Goal: Task Accomplishment & Management: Manage account settings

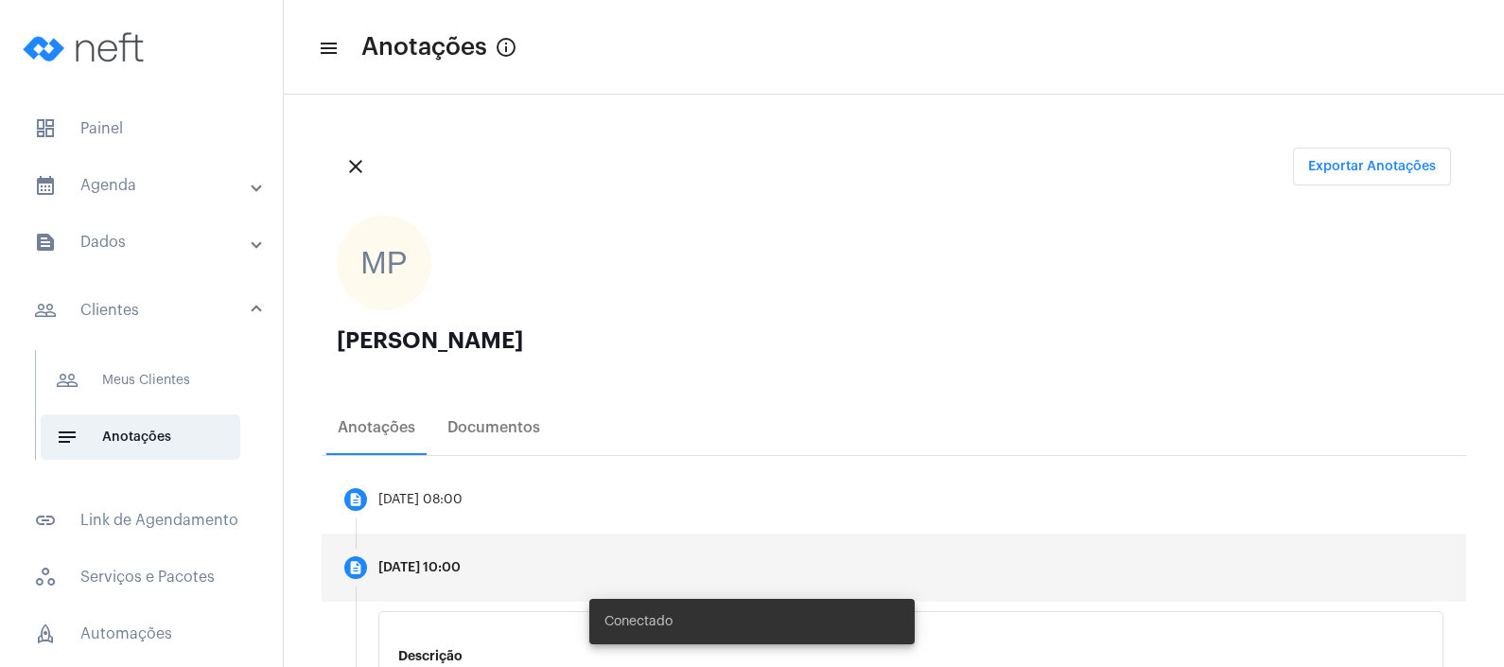
scroll to position [246, 0]
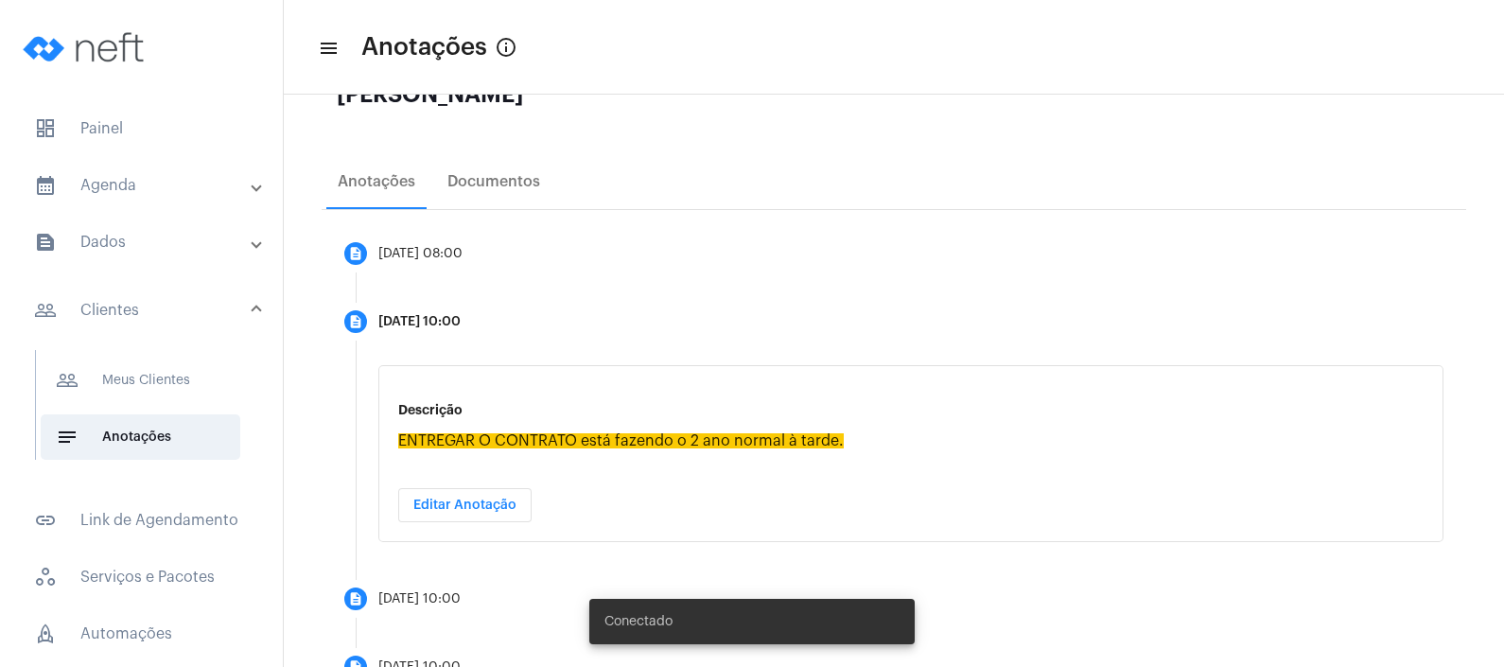
click at [85, 184] on mat-panel-title "calendar_month_outlined Agenda" at bounding box center [143, 185] width 218 height 23
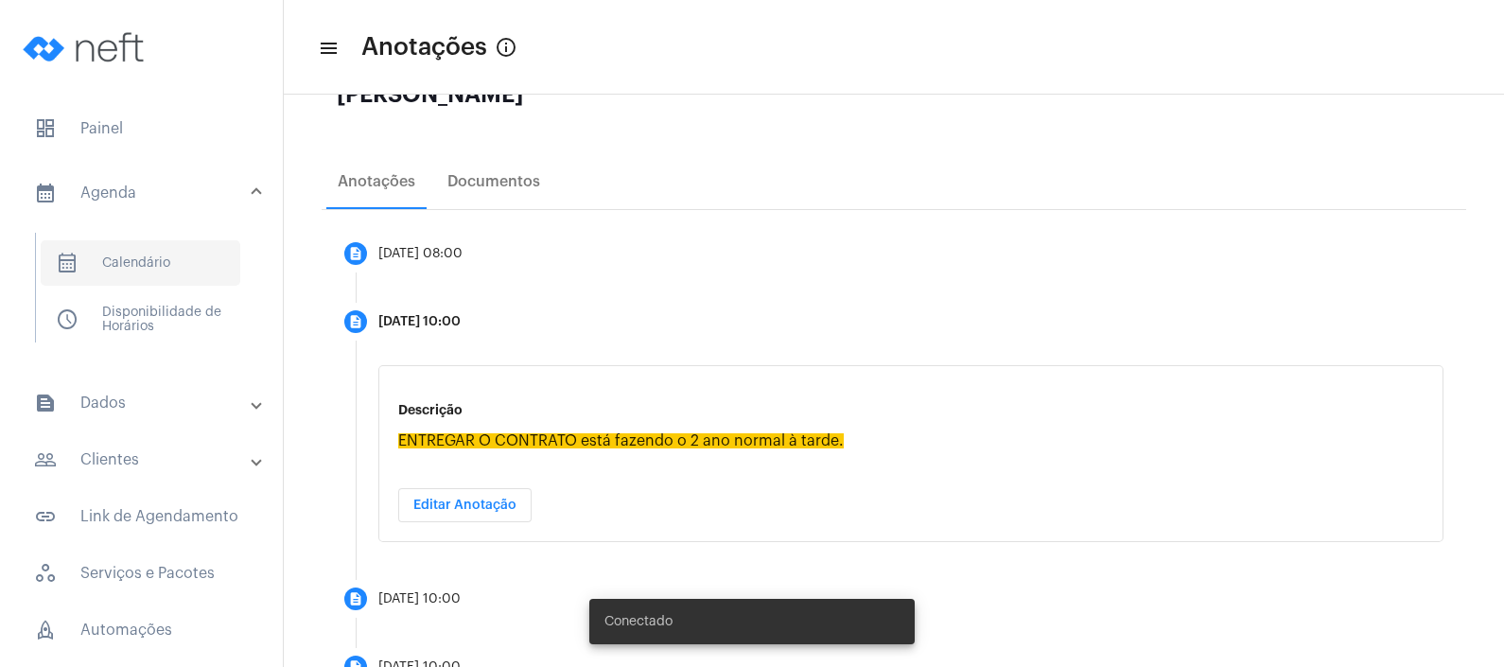
click at [106, 267] on span "calendar_month_outlined Calendário" at bounding box center [141, 262] width 200 height 45
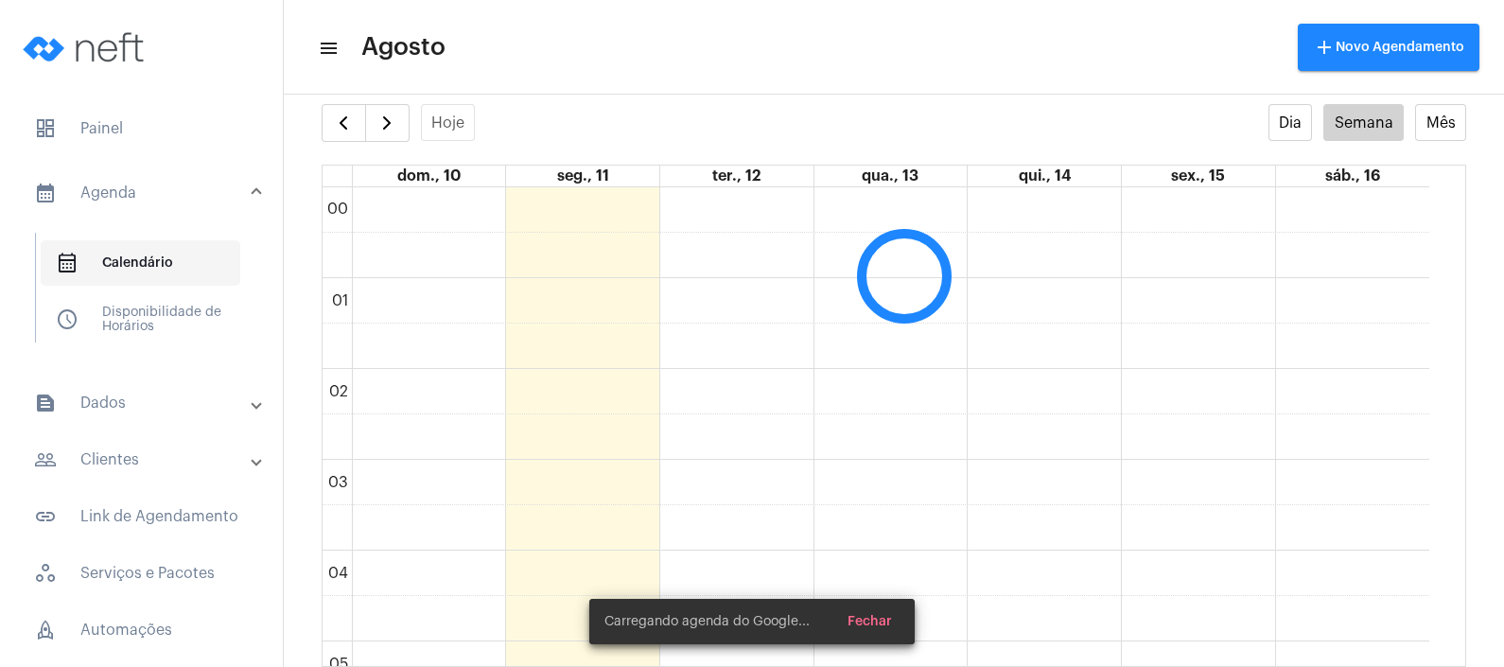
scroll to position [545, 0]
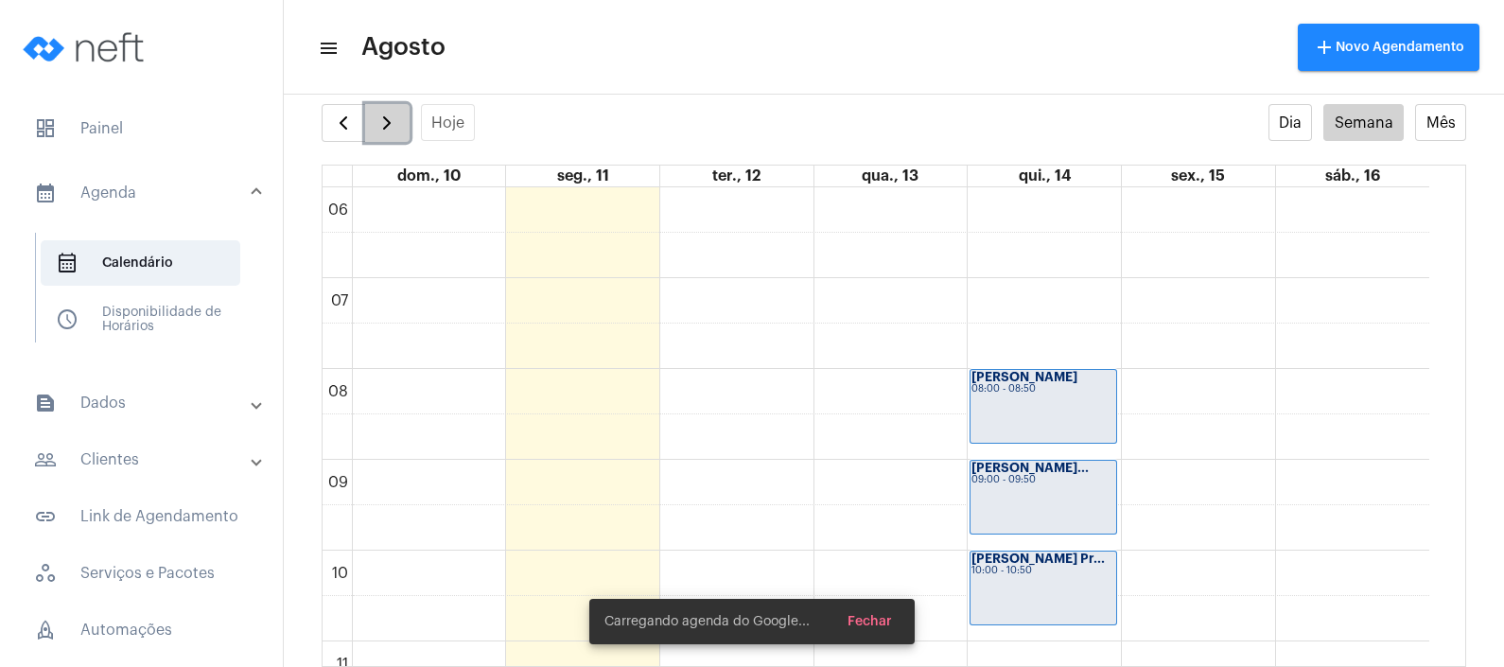
click at [390, 108] on button "button" at bounding box center [387, 123] width 44 height 38
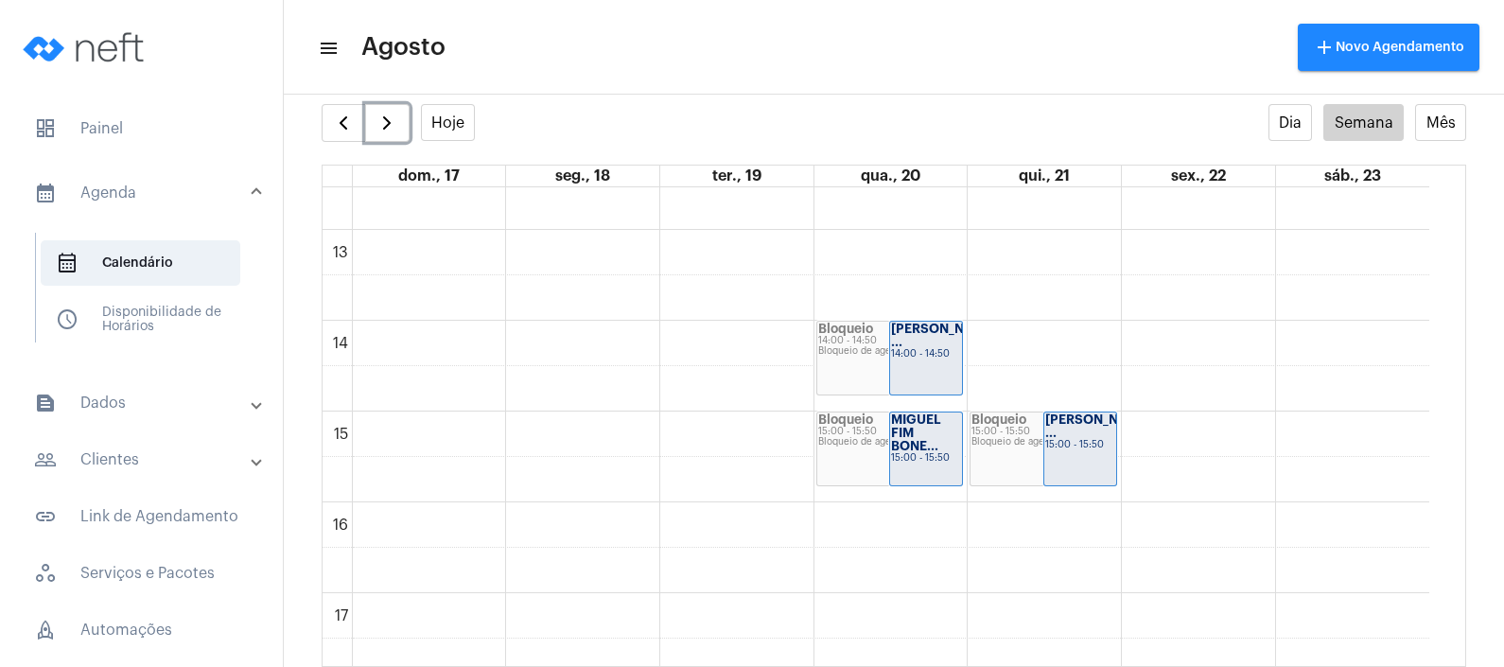
scroll to position [1146, 0]
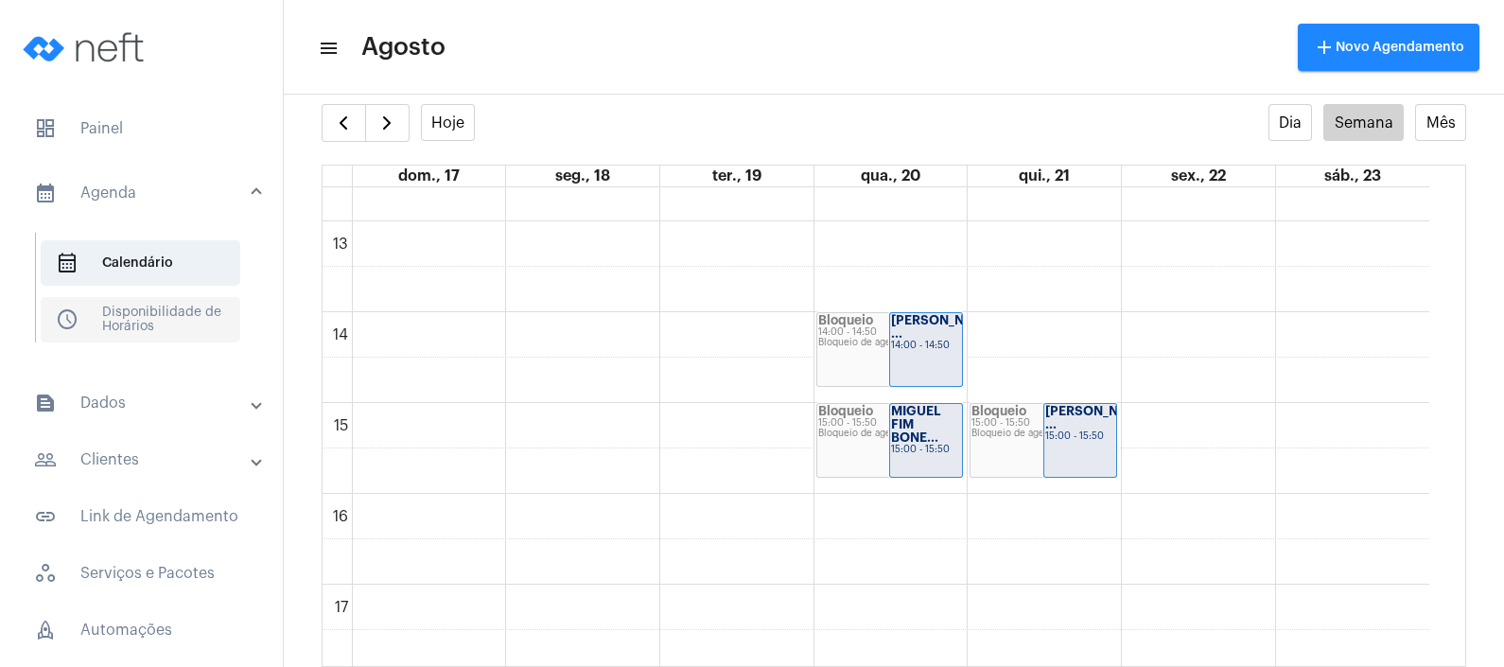
click at [167, 321] on span "schedule Disponibilidade de Horários" at bounding box center [141, 319] width 200 height 45
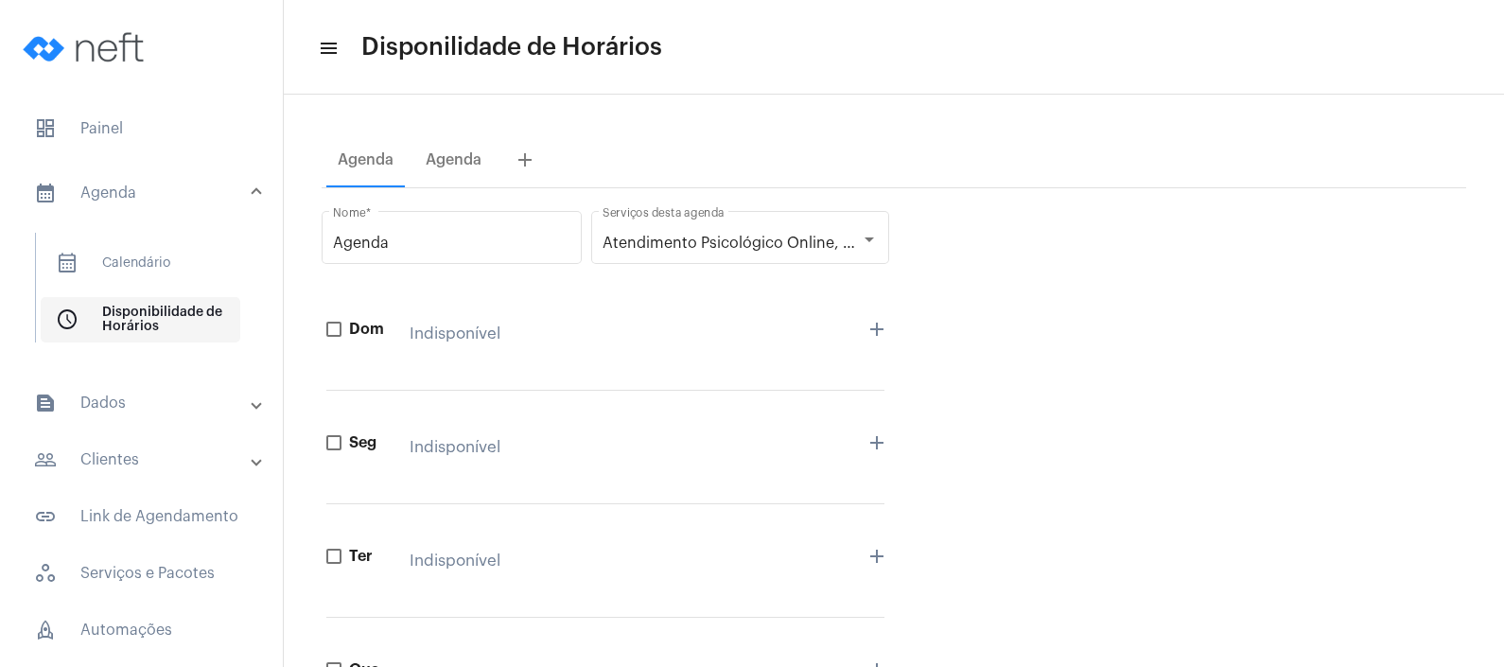
click at [167, 321] on span "schedule Disponibilidade de Horários" at bounding box center [141, 319] width 200 height 45
click at [162, 256] on span "calendar_month_outlined Calendário" at bounding box center [141, 262] width 200 height 45
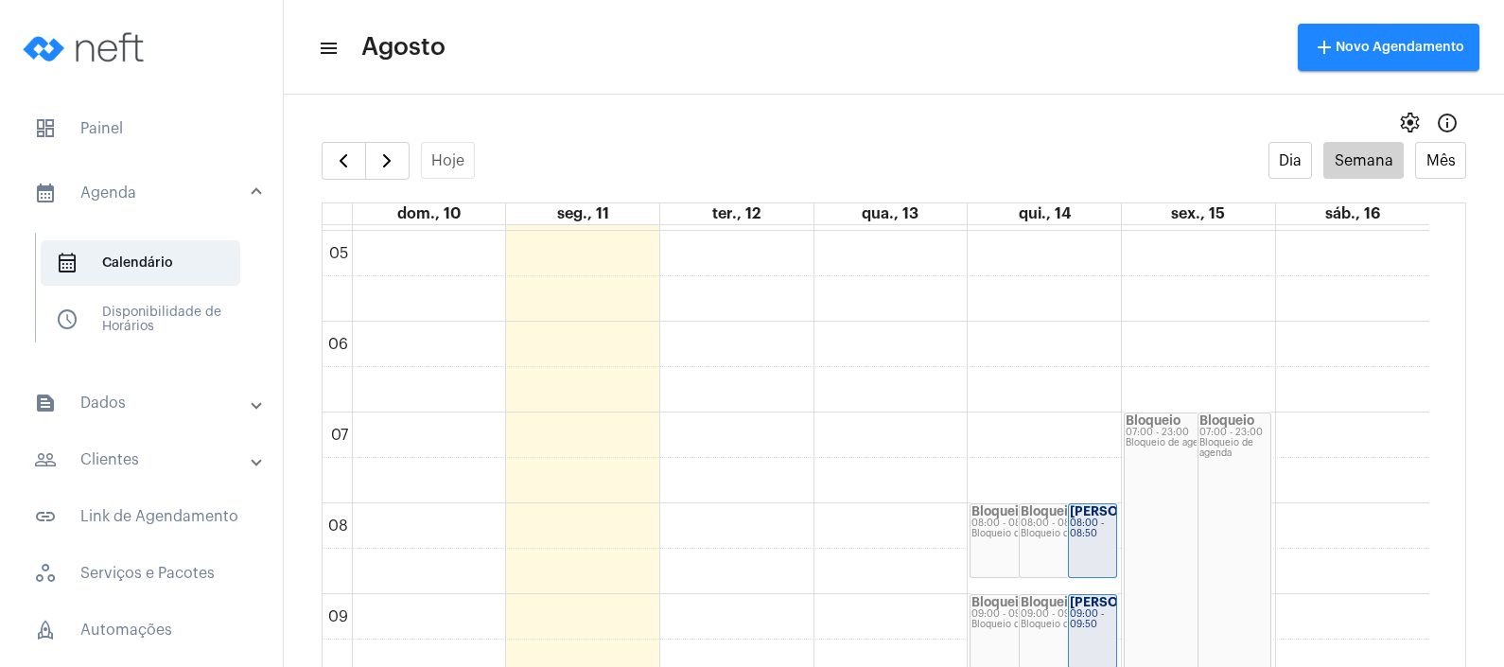
scroll to position [444, 0]
click at [1398, 121] on span "settings" at bounding box center [1409, 123] width 23 height 23
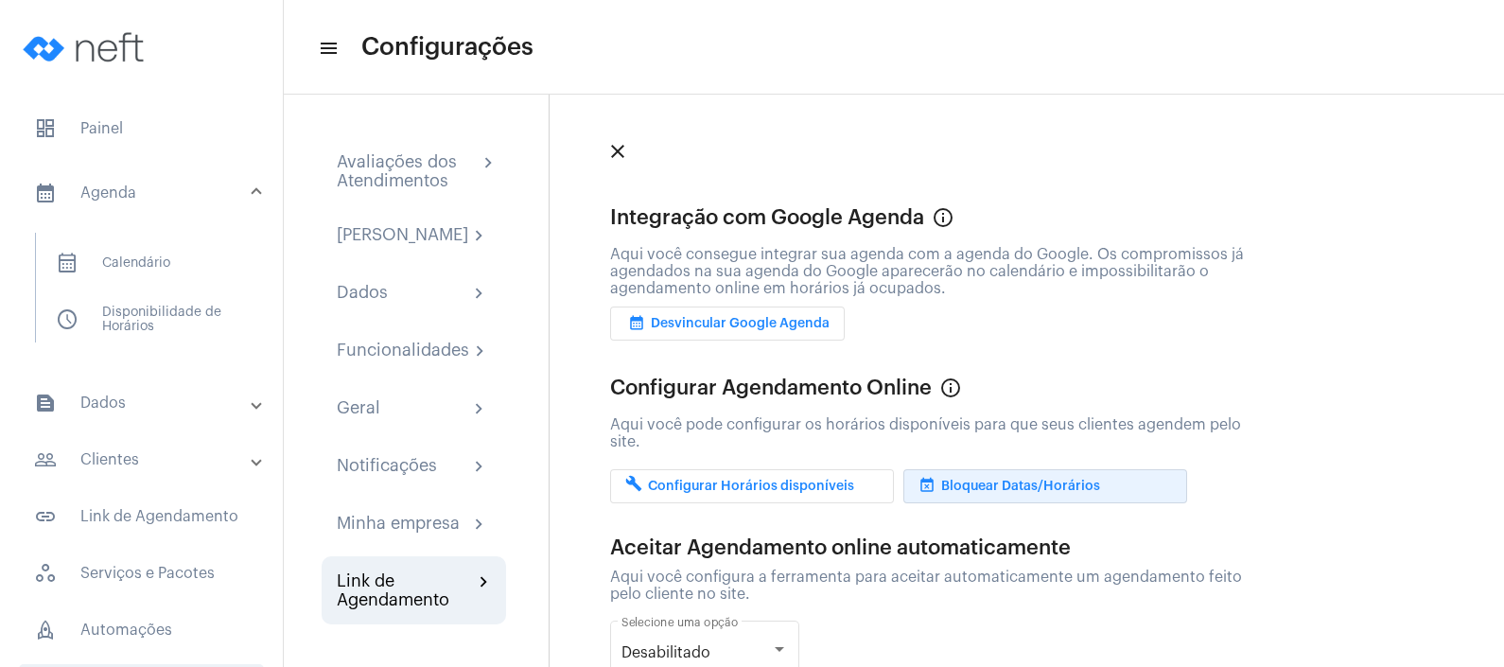
click at [984, 480] on span "event_busy Bloquear Datas/Horários" at bounding box center [1009, 486] width 182 height 13
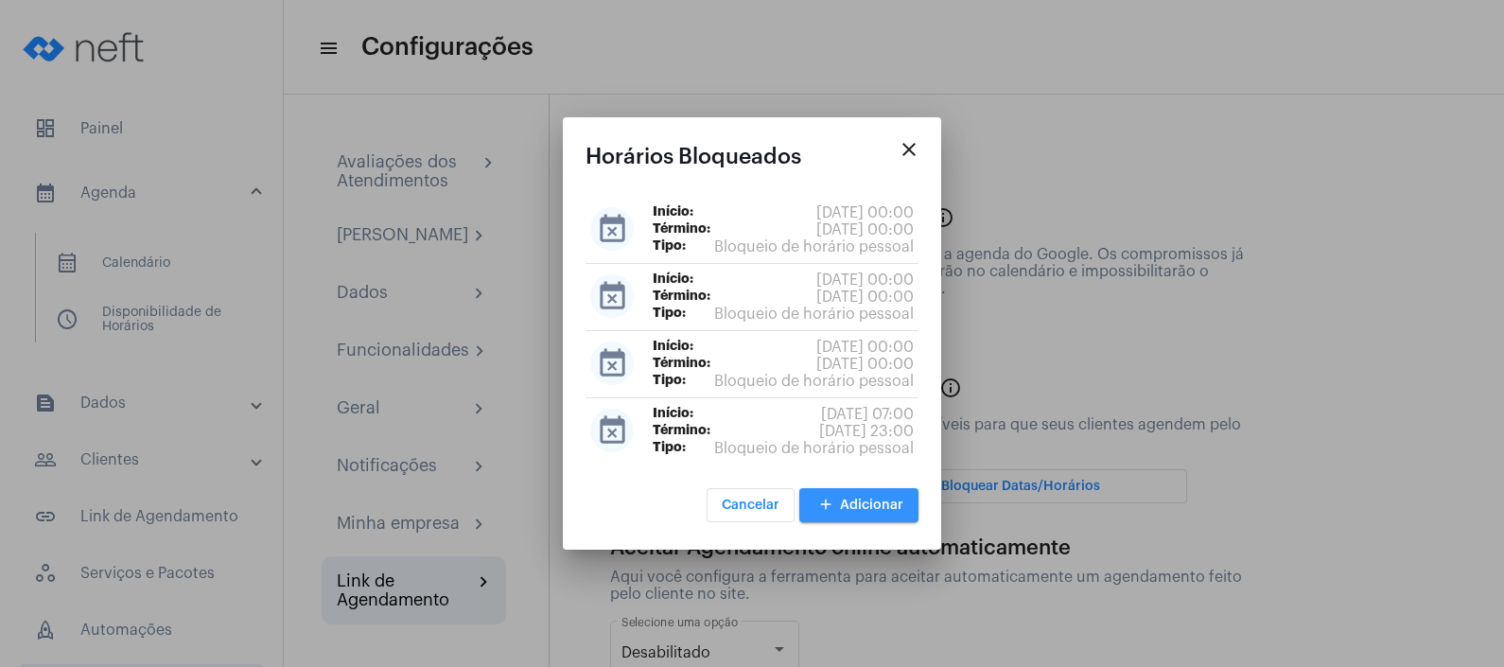
click at [865, 505] on span "add Adicionar" at bounding box center [858, 504] width 89 height 13
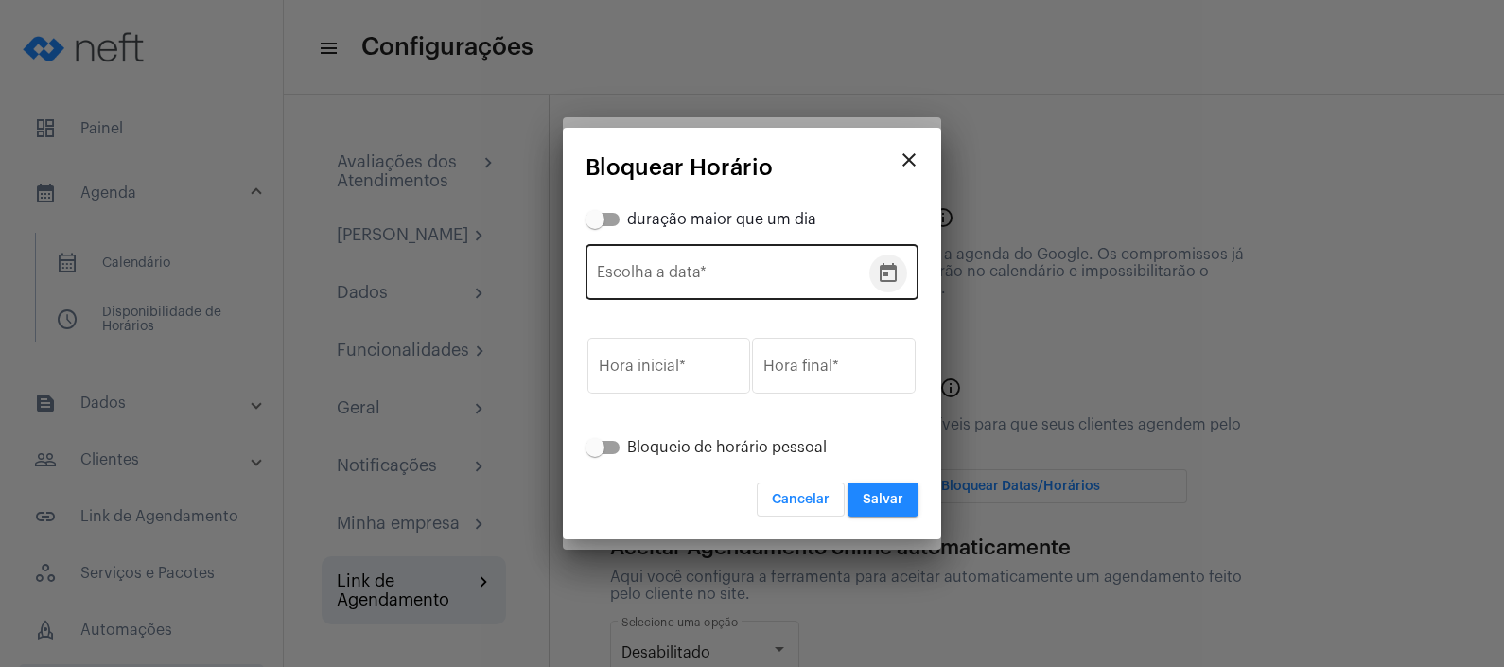
click at [892, 265] on icon "Open calendar" at bounding box center [888, 272] width 17 height 19
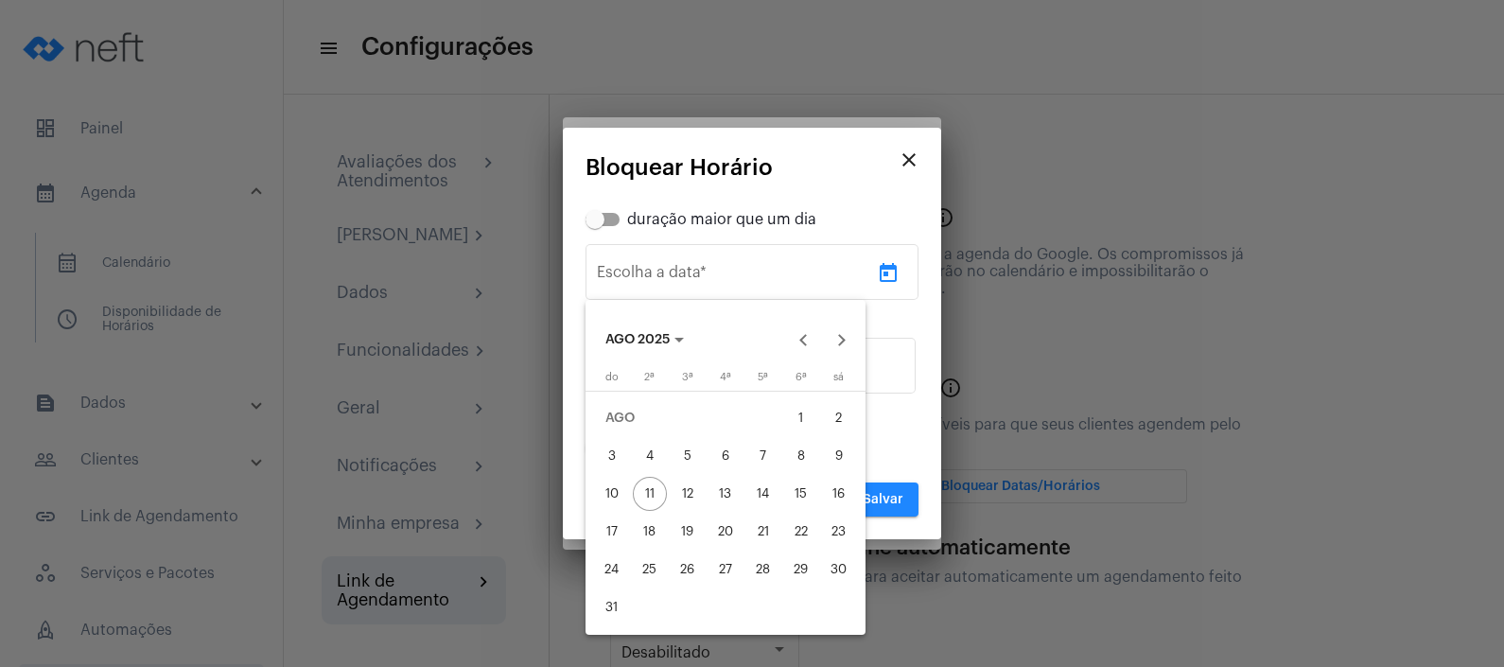
click at [811, 534] on div "22" at bounding box center [801, 532] width 34 height 34
type input "[DATE]"
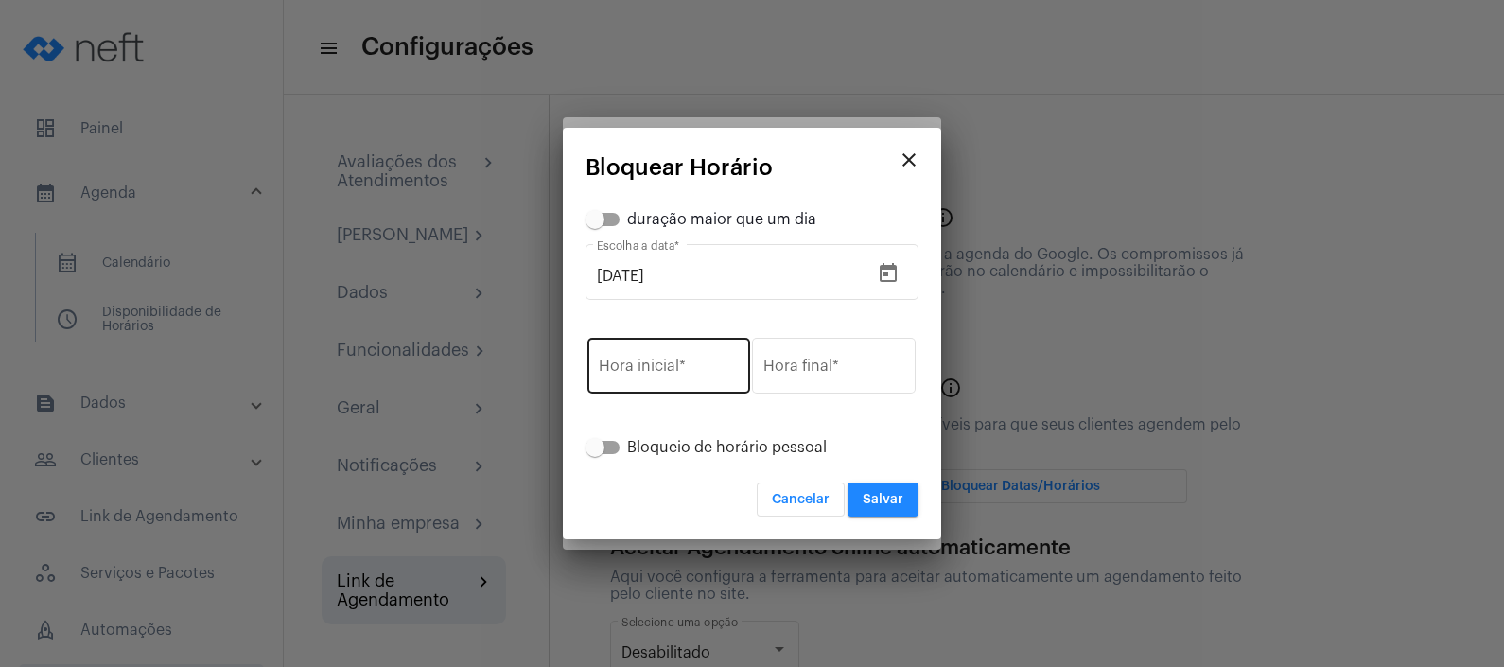
click at [694, 382] on div "Hora inicial *" at bounding box center [669, 364] width 140 height 60
type input "15:00"
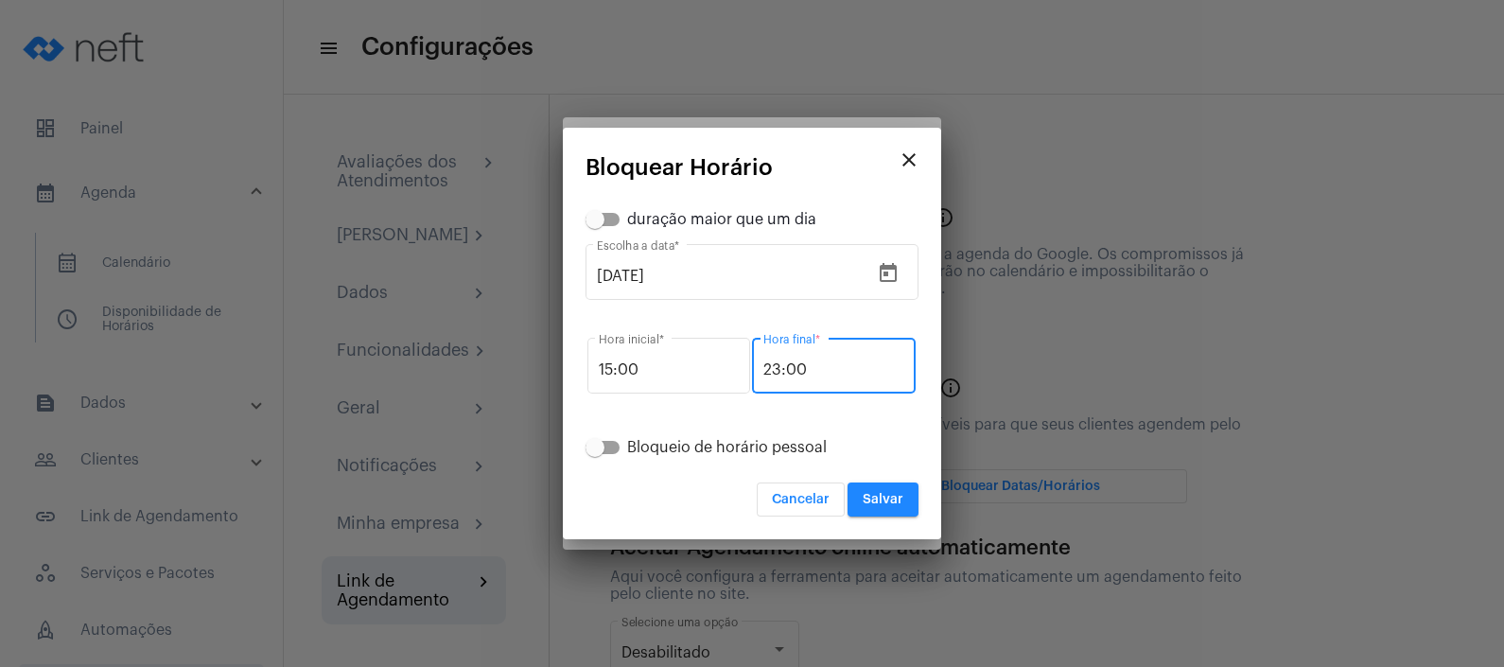
type input "23:00"
click at [879, 497] on span "Salvar" at bounding box center [883, 499] width 41 height 13
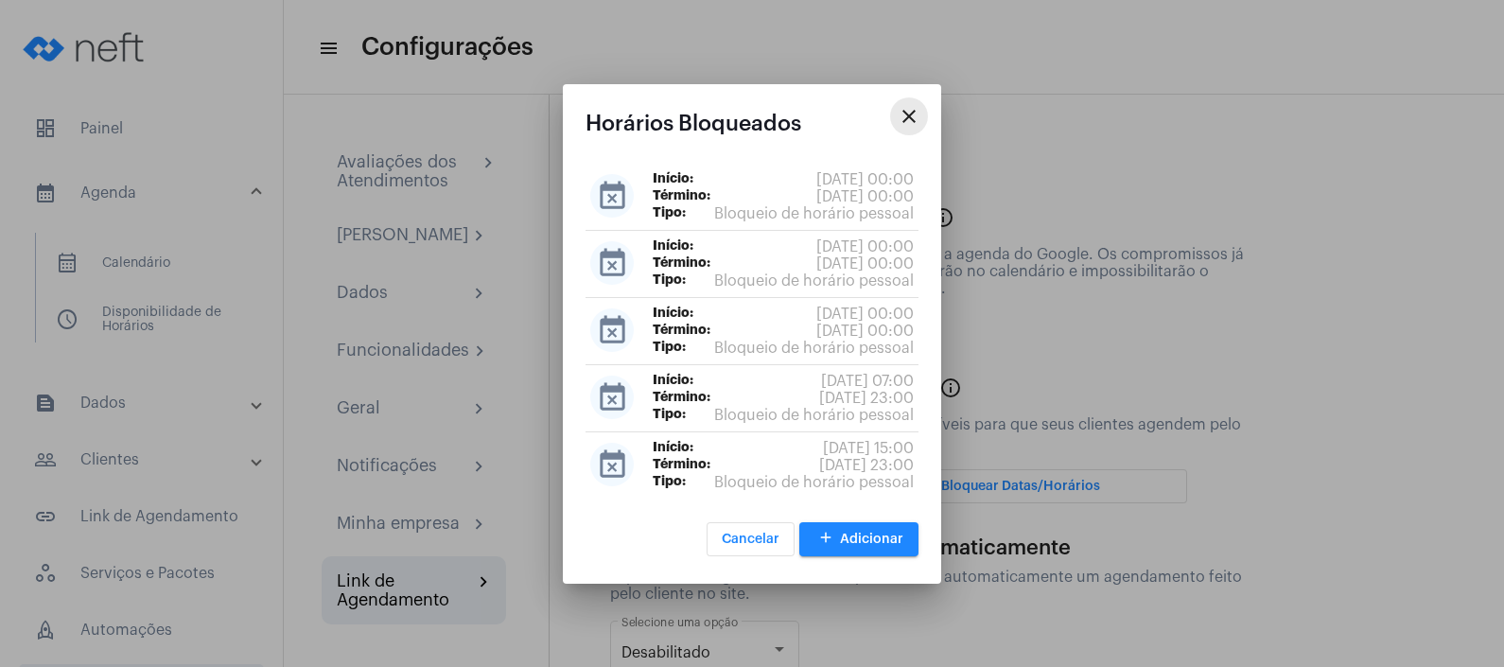
click at [913, 130] on button "close" at bounding box center [909, 116] width 38 height 38
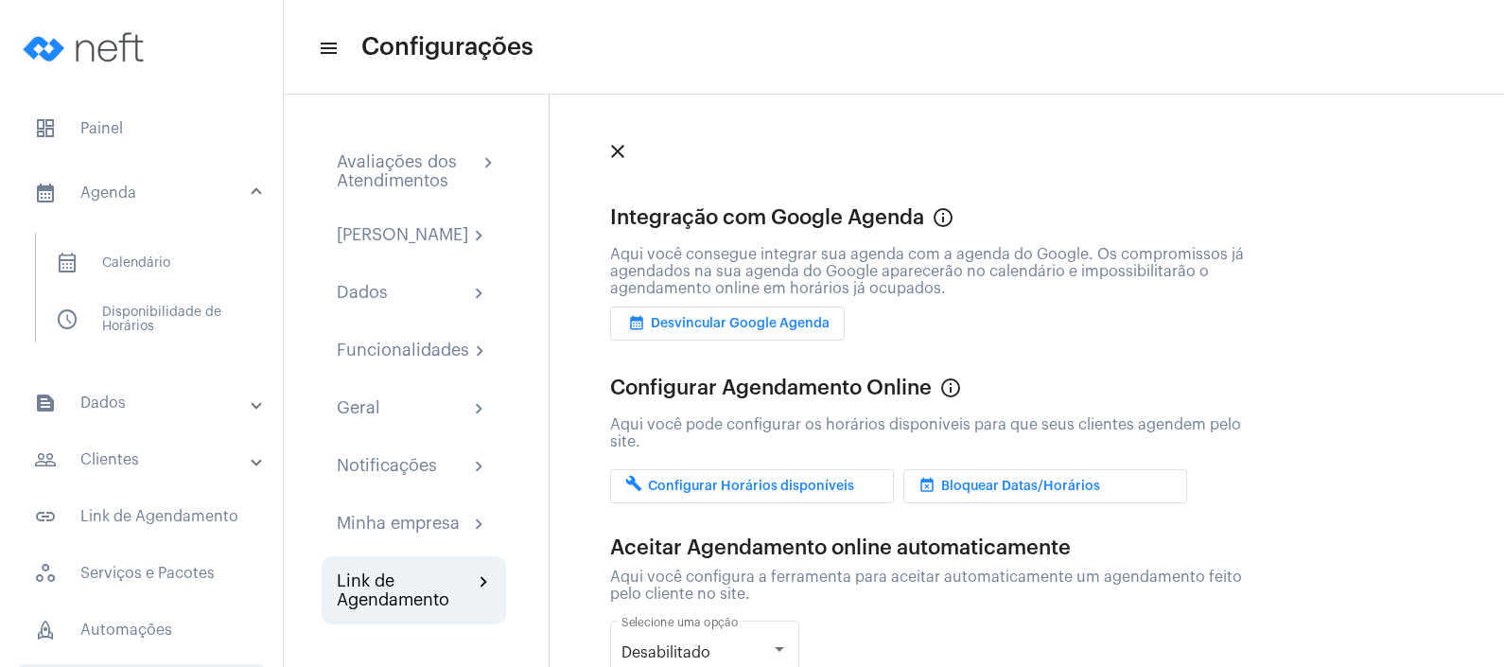
click at [173, 203] on mat-expansion-panel-header "calendar_month_outlined Agenda" at bounding box center [146, 193] width 271 height 61
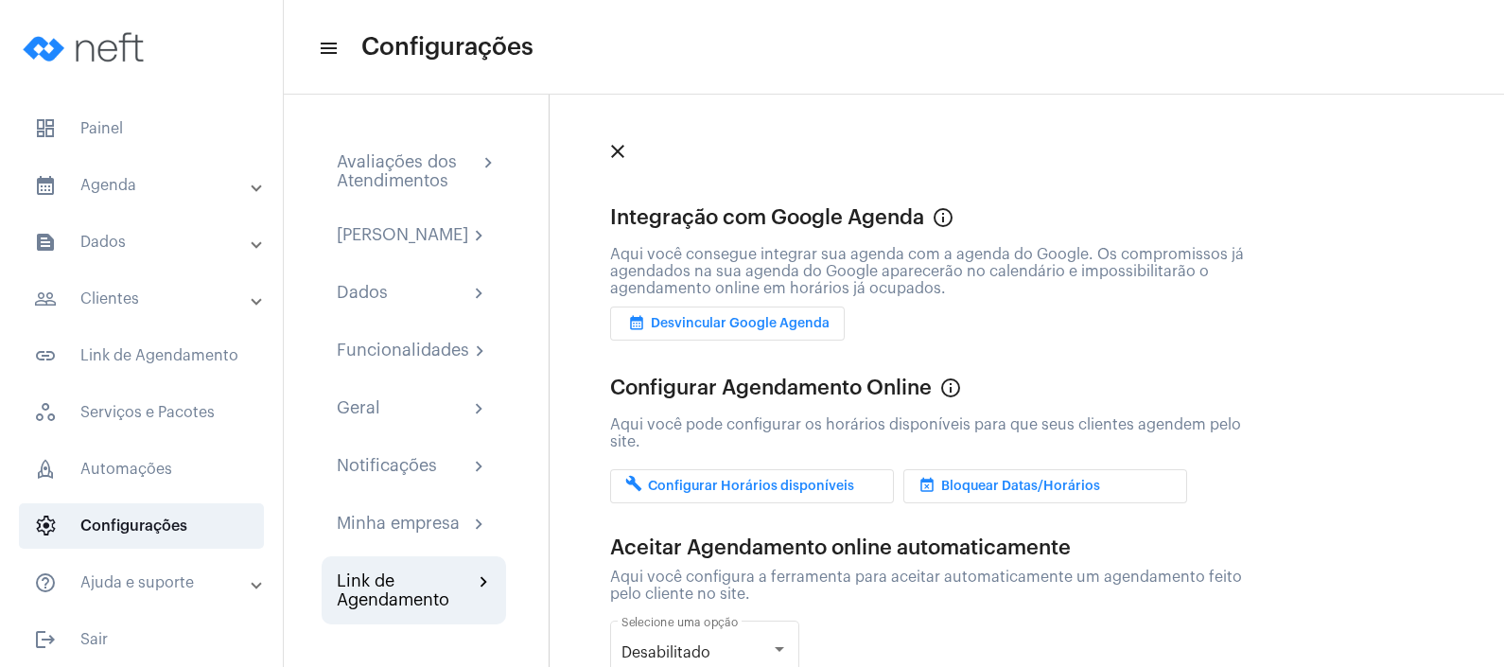
click at [175, 203] on mat-expansion-panel-header "calendar_month_outlined Agenda" at bounding box center [146, 185] width 271 height 45
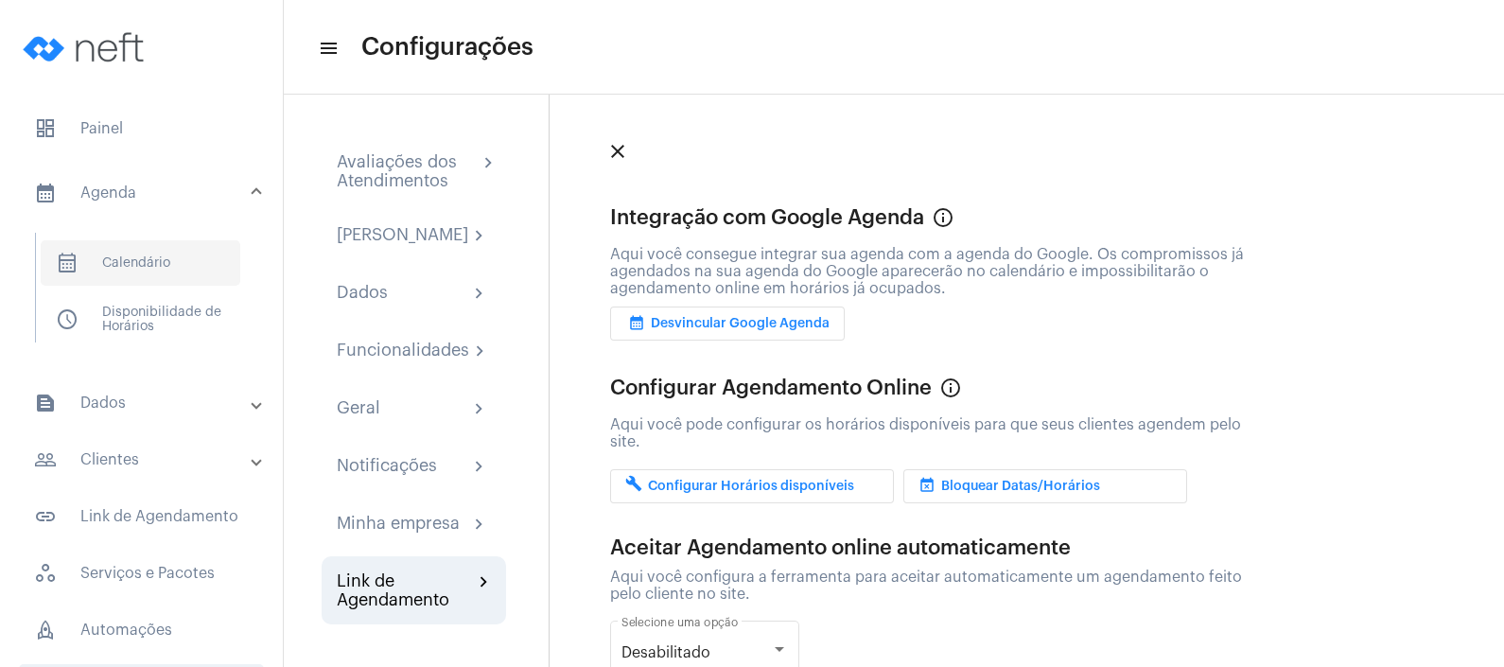
click at [167, 260] on span "calendar_month_outlined Calendário" at bounding box center [141, 262] width 200 height 45
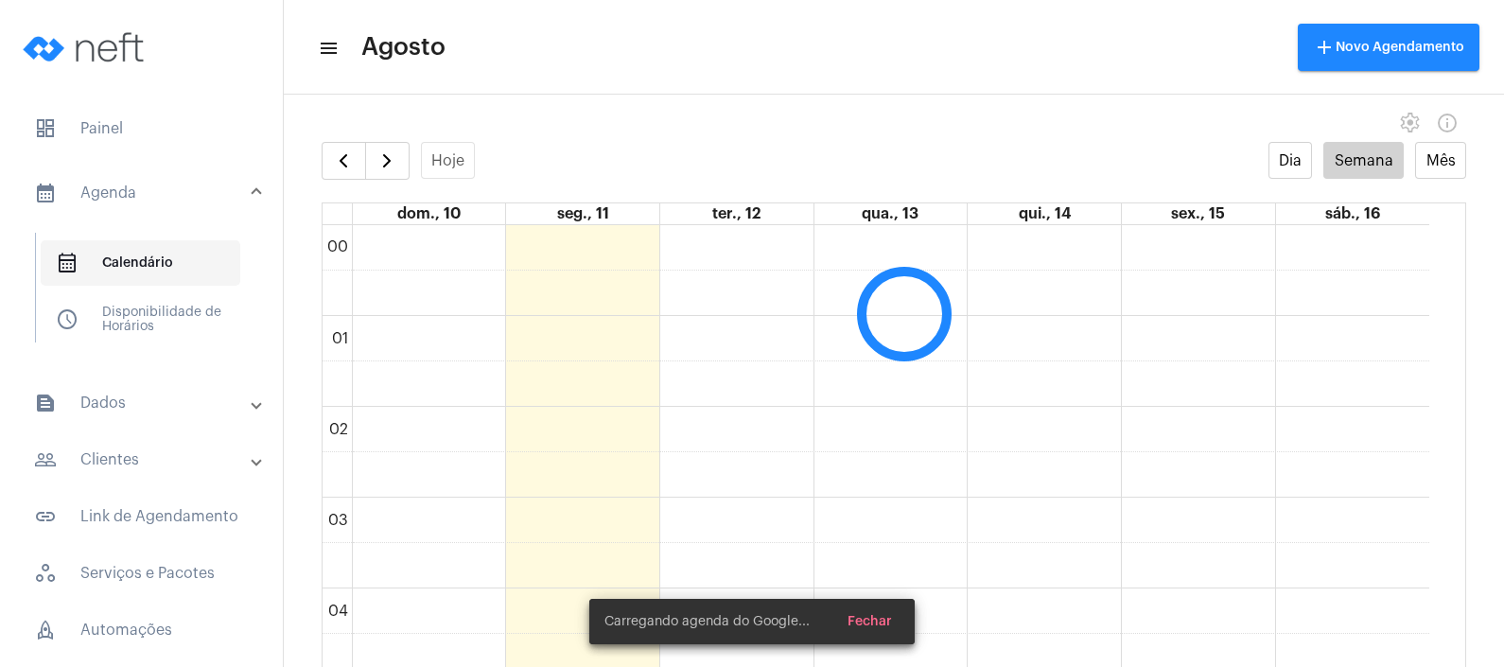
scroll to position [545, 0]
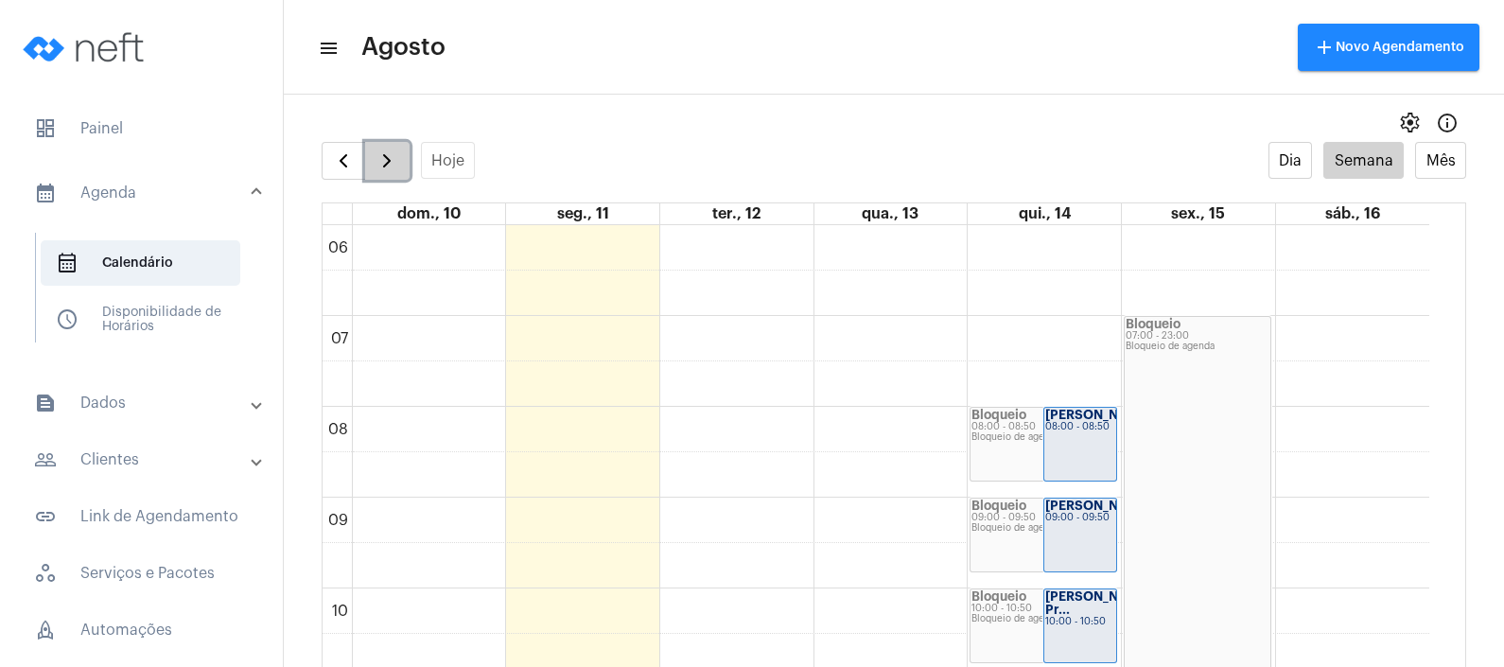
click at [382, 170] on span "button" at bounding box center [386, 160] width 23 height 23
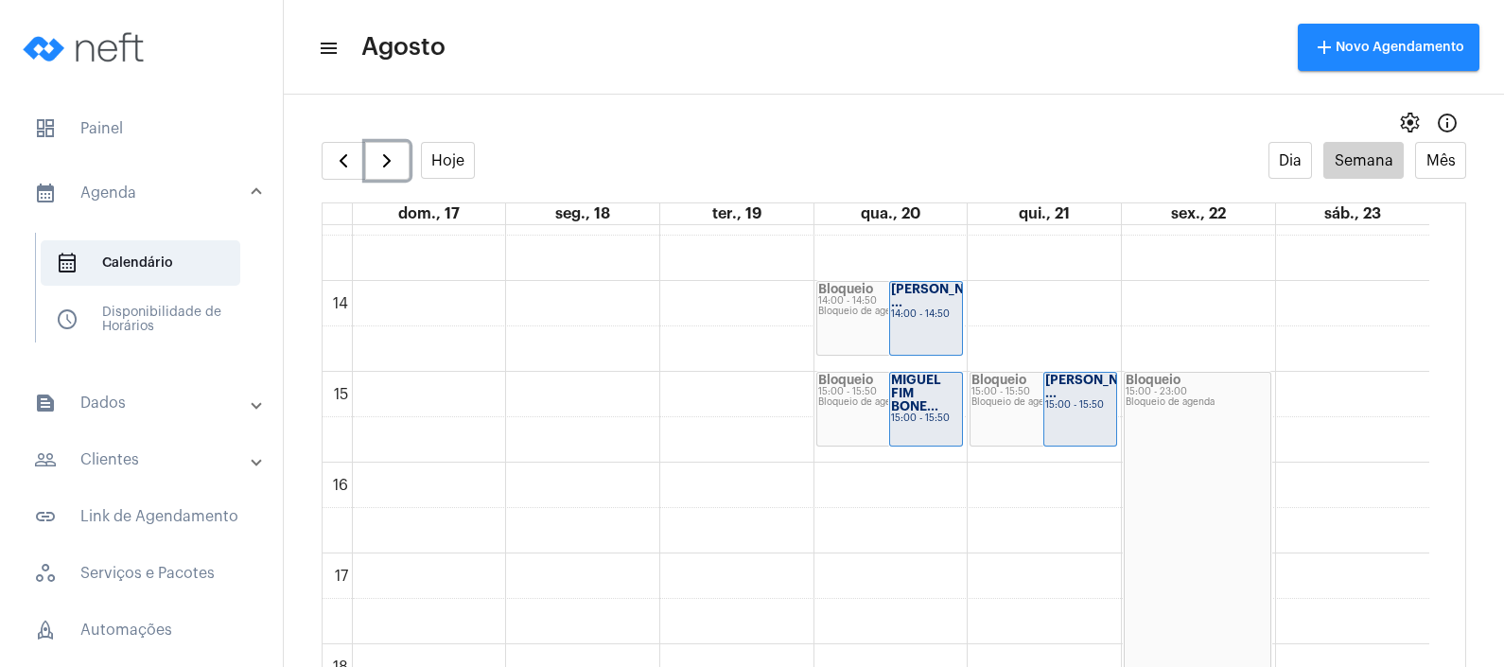
scroll to position [1316, 0]
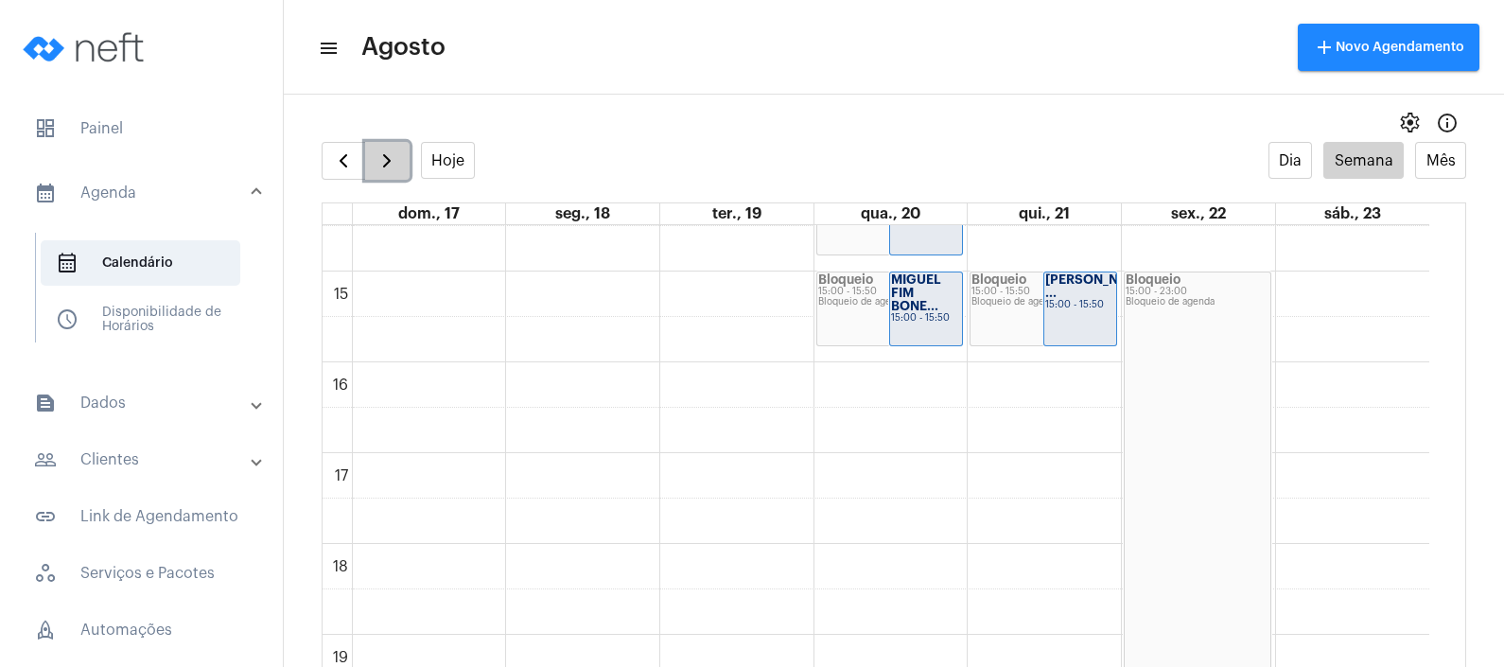
click at [372, 144] on button "button" at bounding box center [387, 161] width 44 height 38
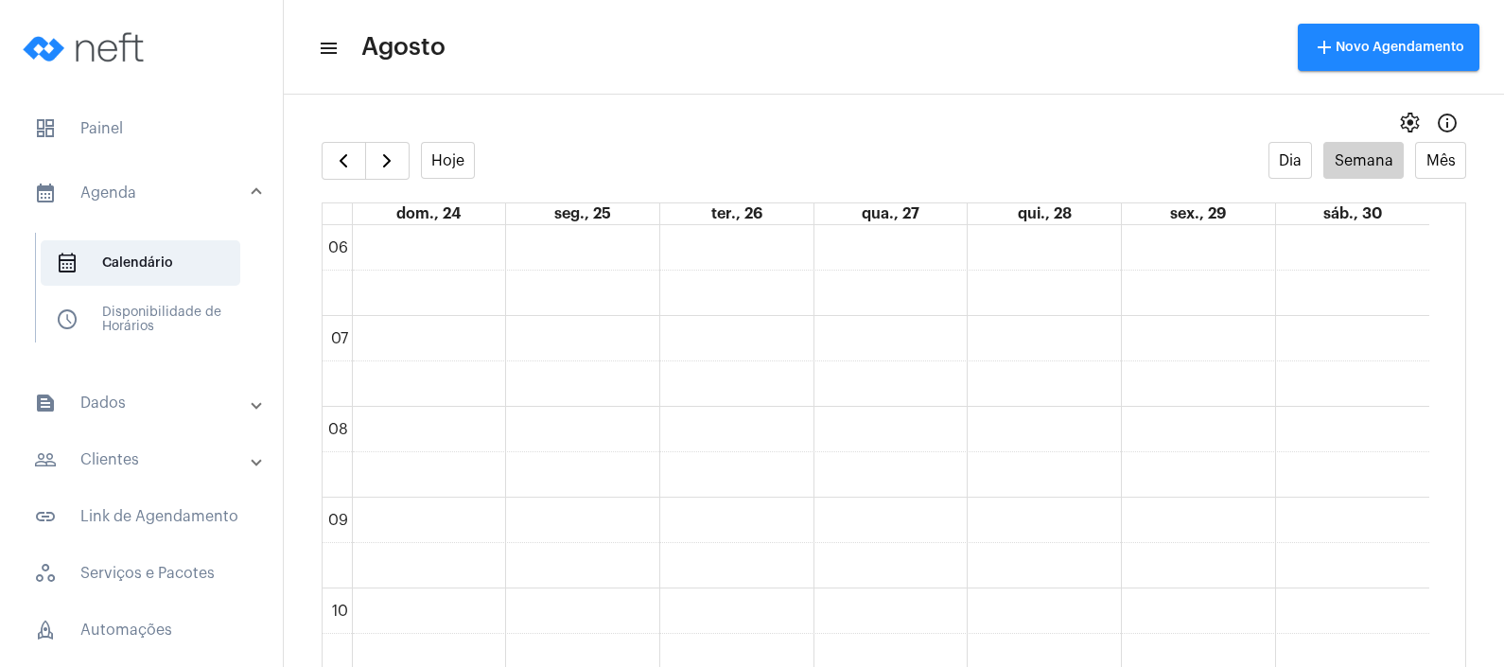
click at [336, 131] on div "settings info_outlined" at bounding box center [894, 123] width 1220 height 38
click at [337, 149] on span "button" at bounding box center [343, 160] width 23 height 23
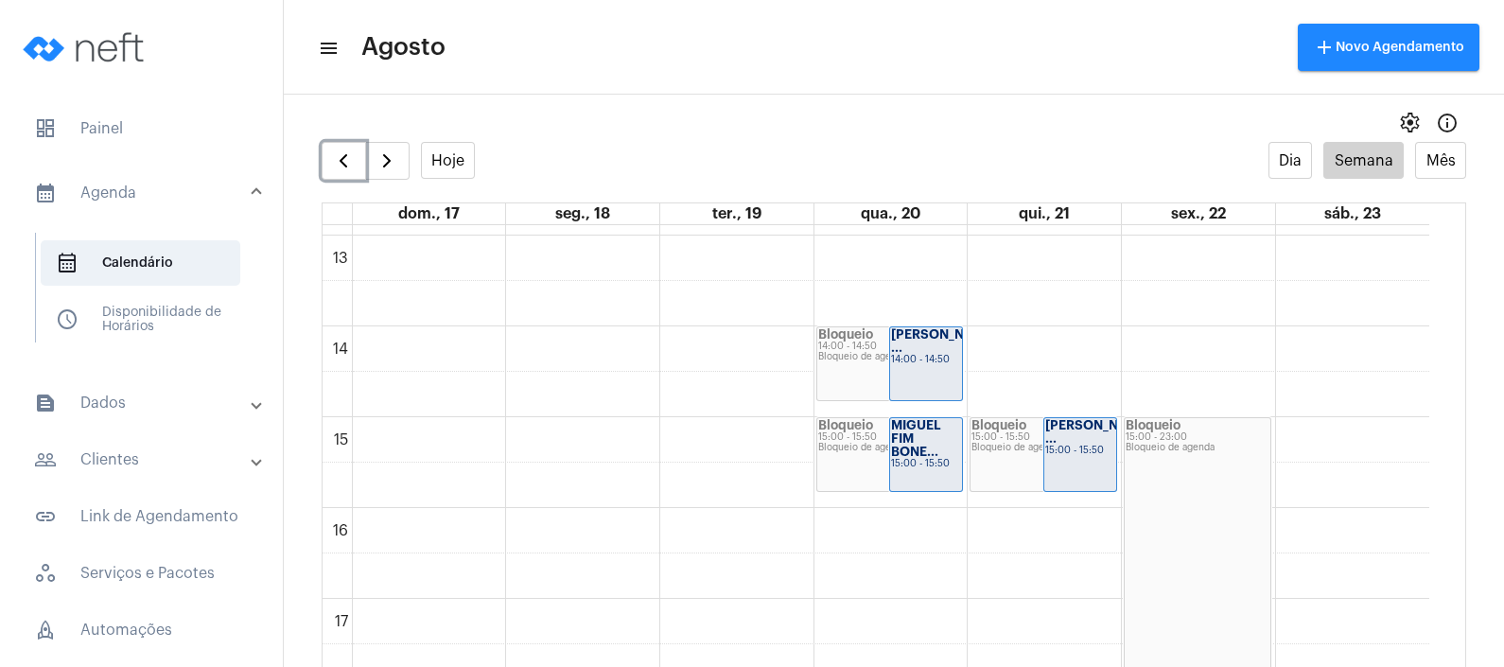
scroll to position [1174, 0]
click at [383, 152] on span "button" at bounding box center [386, 160] width 23 height 23
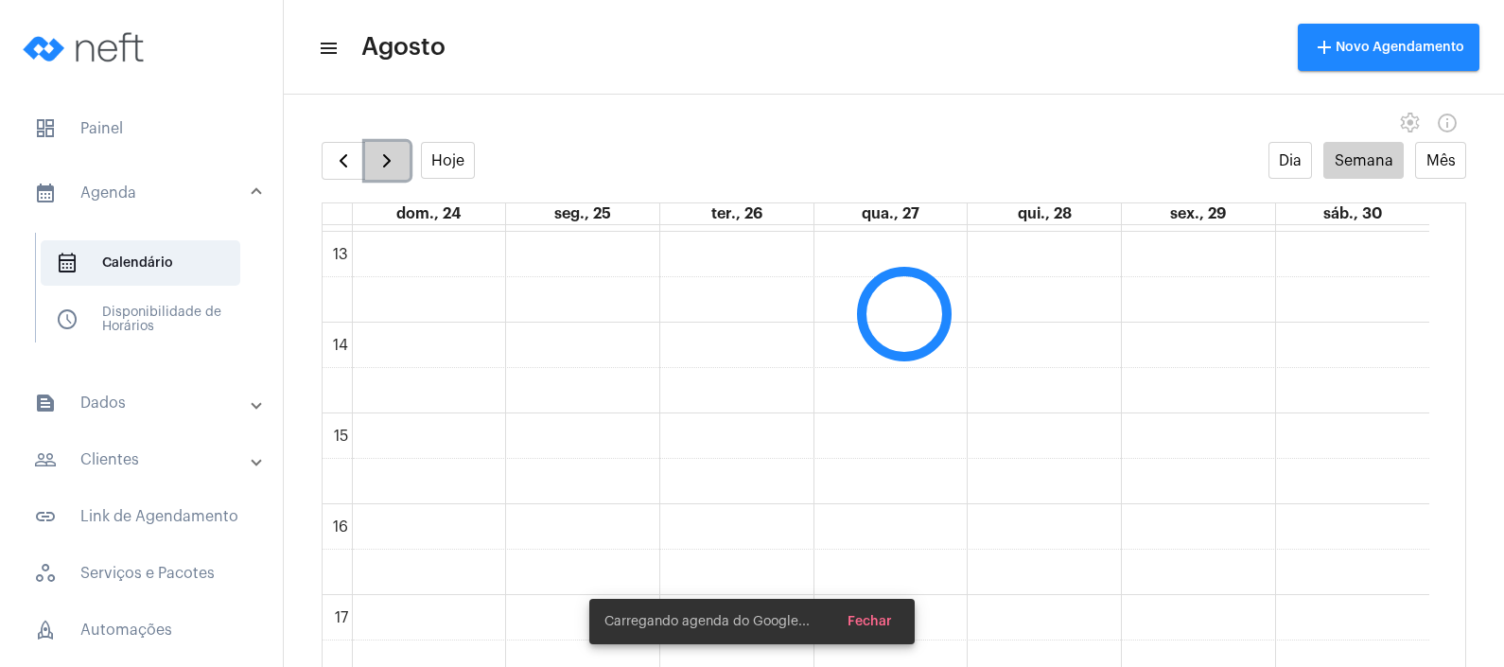
scroll to position [545, 0]
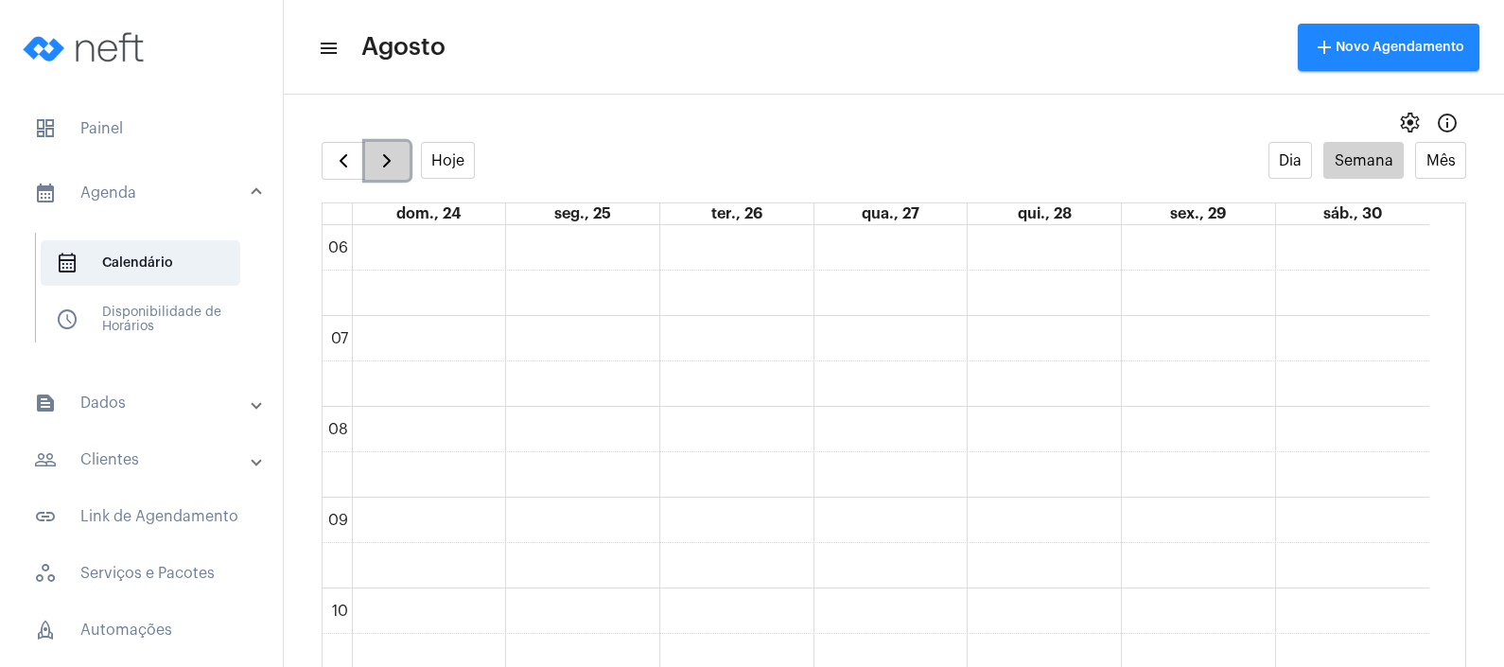
click at [383, 152] on span "button" at bounding box center [386, 160] width 23 height 23
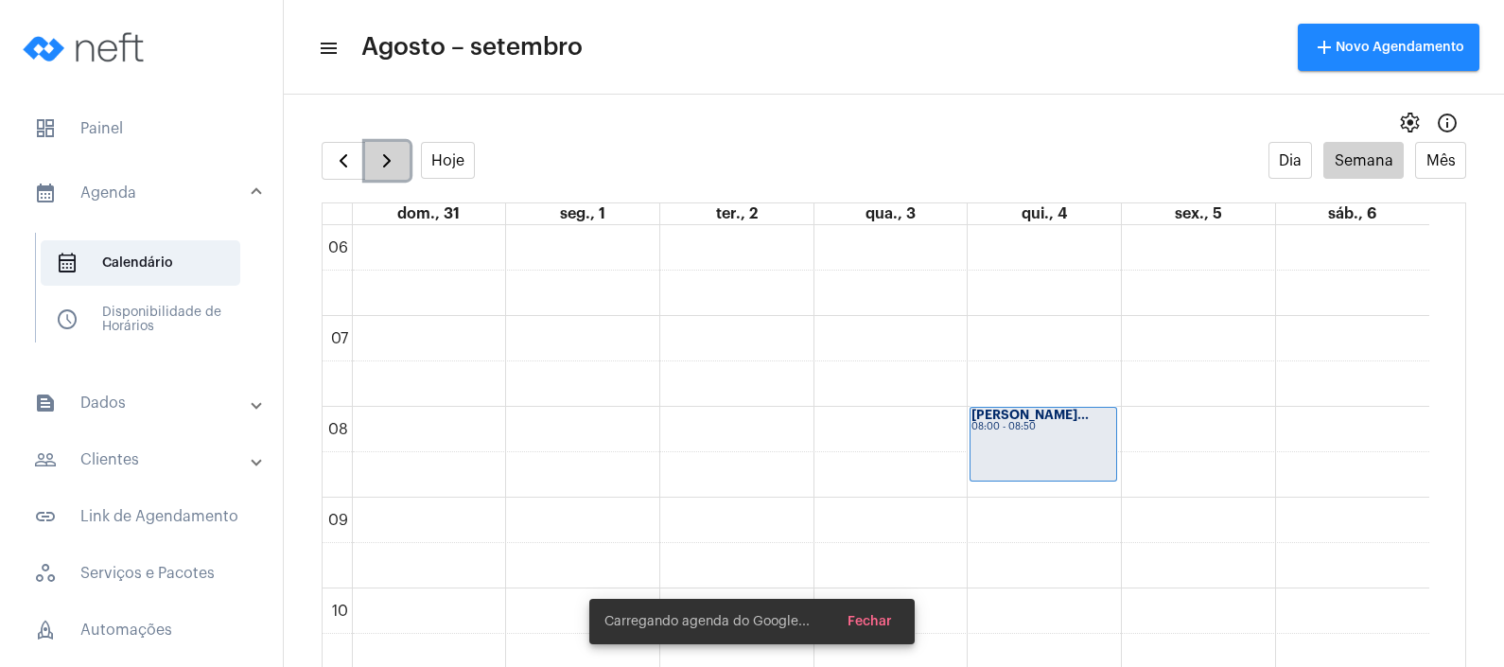
click at [383, 152] on span "button" at bounding box center [386, 160] width 23 height 23
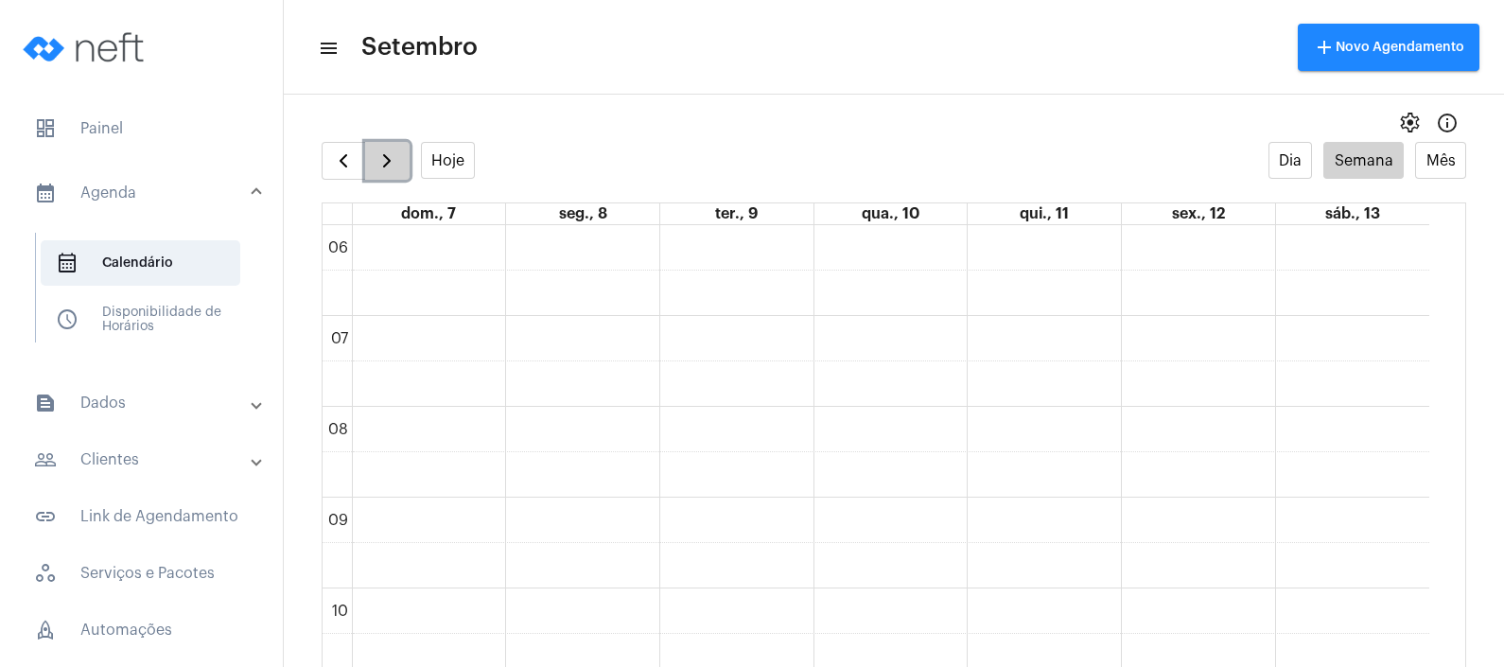
click at [383, 152] on span "button" at bounding box center [386, 160] width 23 height 23
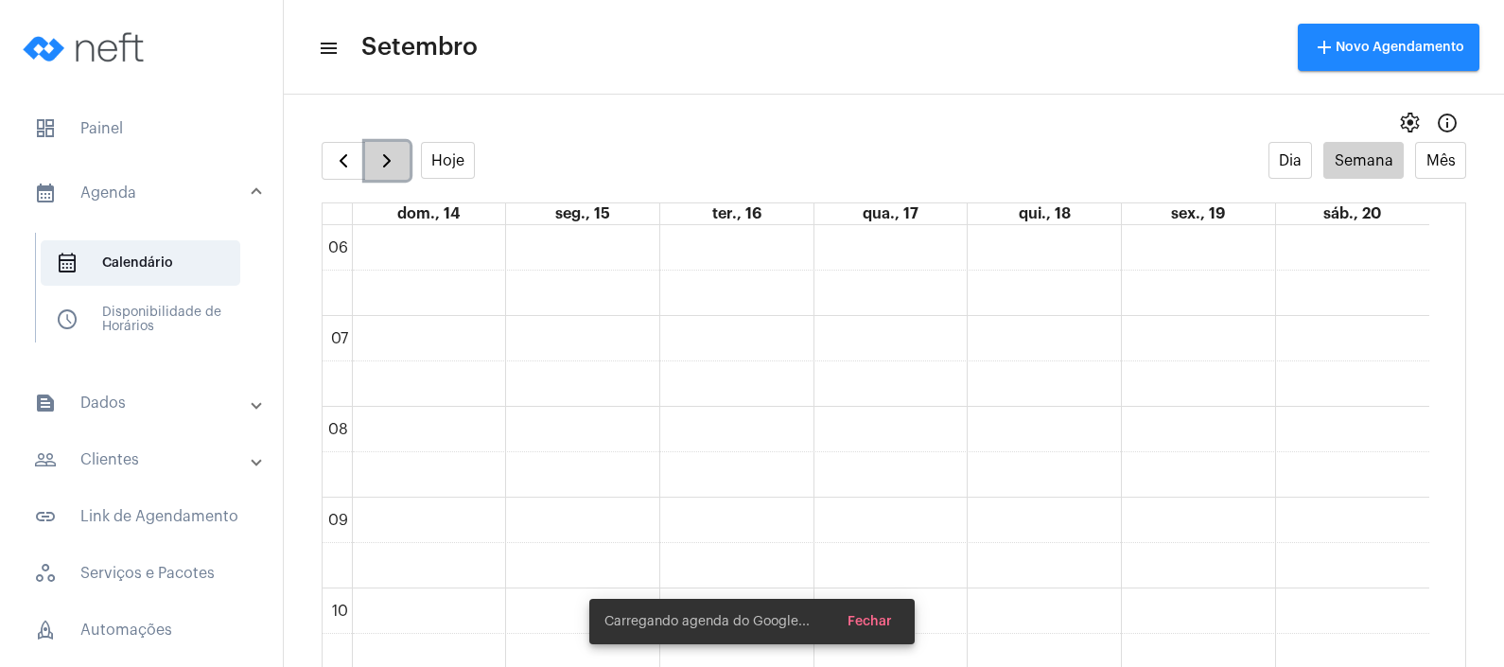
click at [383, 152] on span "button" at bounding box center [386, 160] width 23 height 23
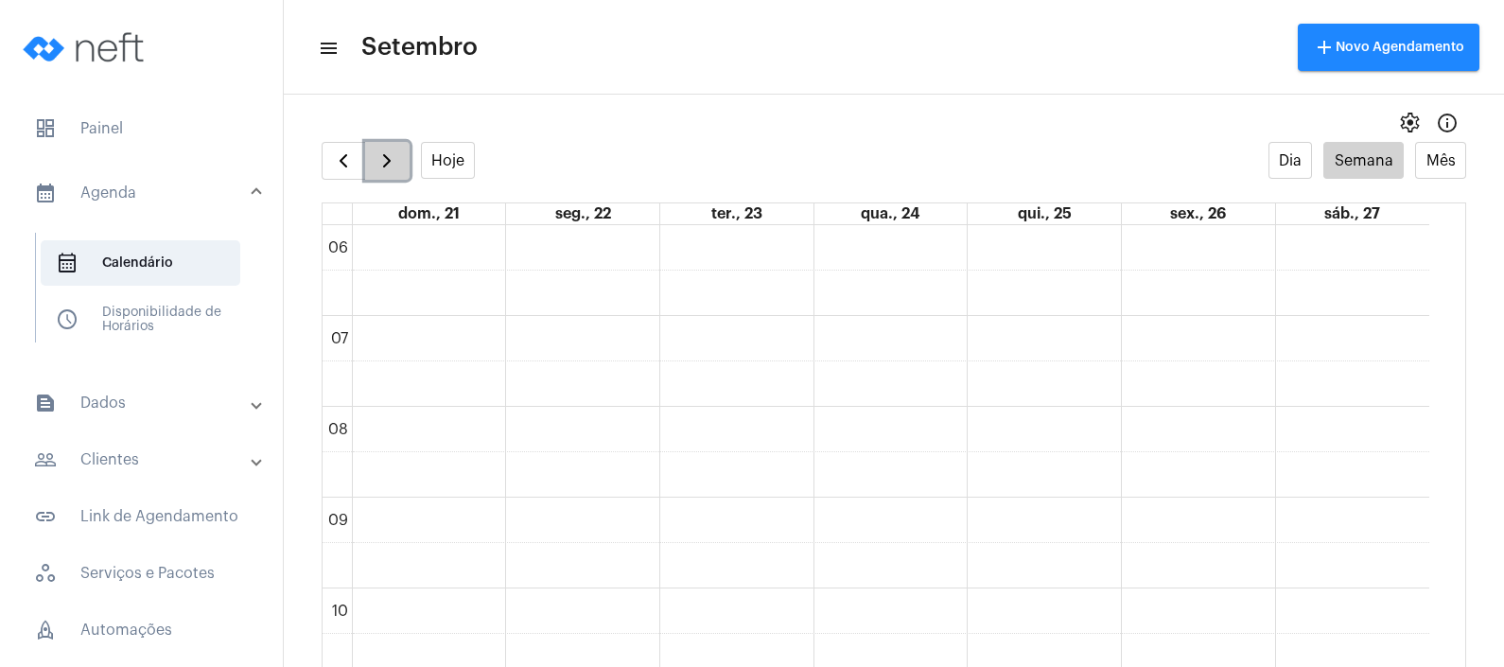
click at [383, 152] on span "button" at bounding box center [386, 160] width 23 height 23
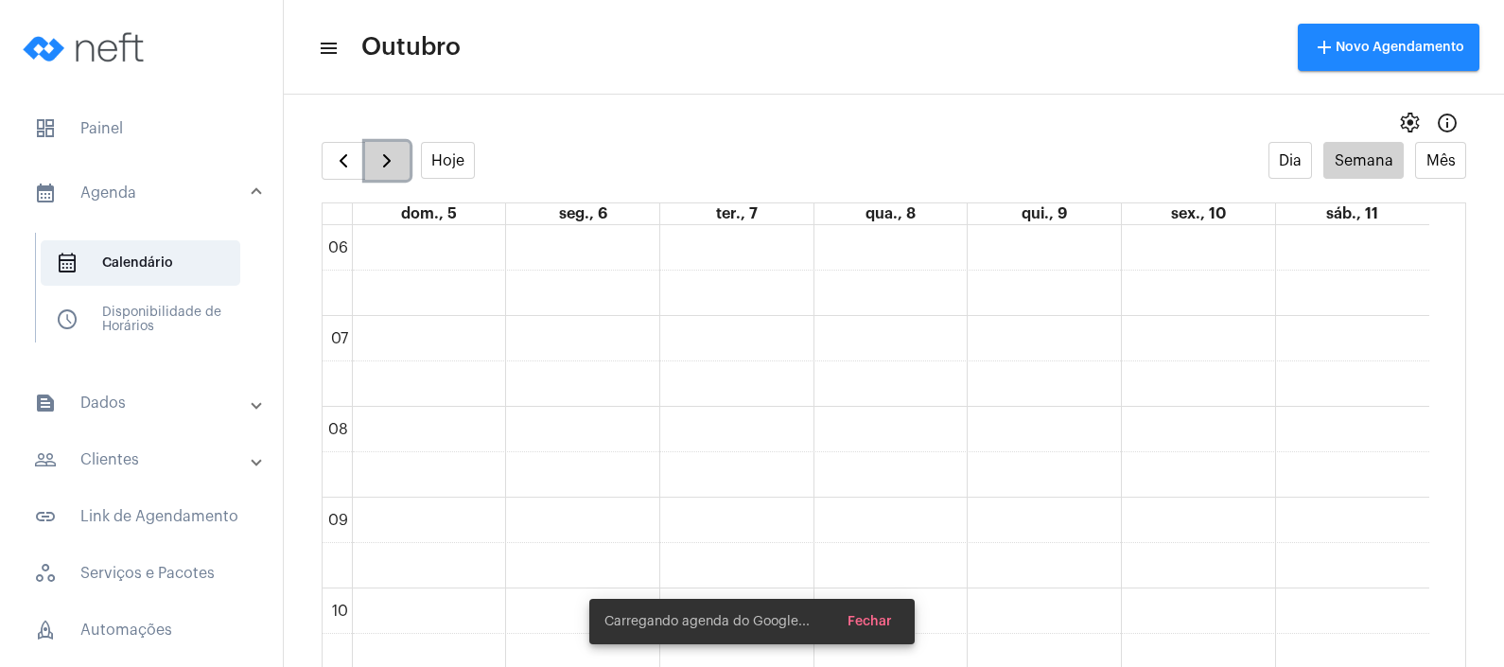
click at [383, 152] on span "button" at bounding box center [386, 160] width 23 height 23
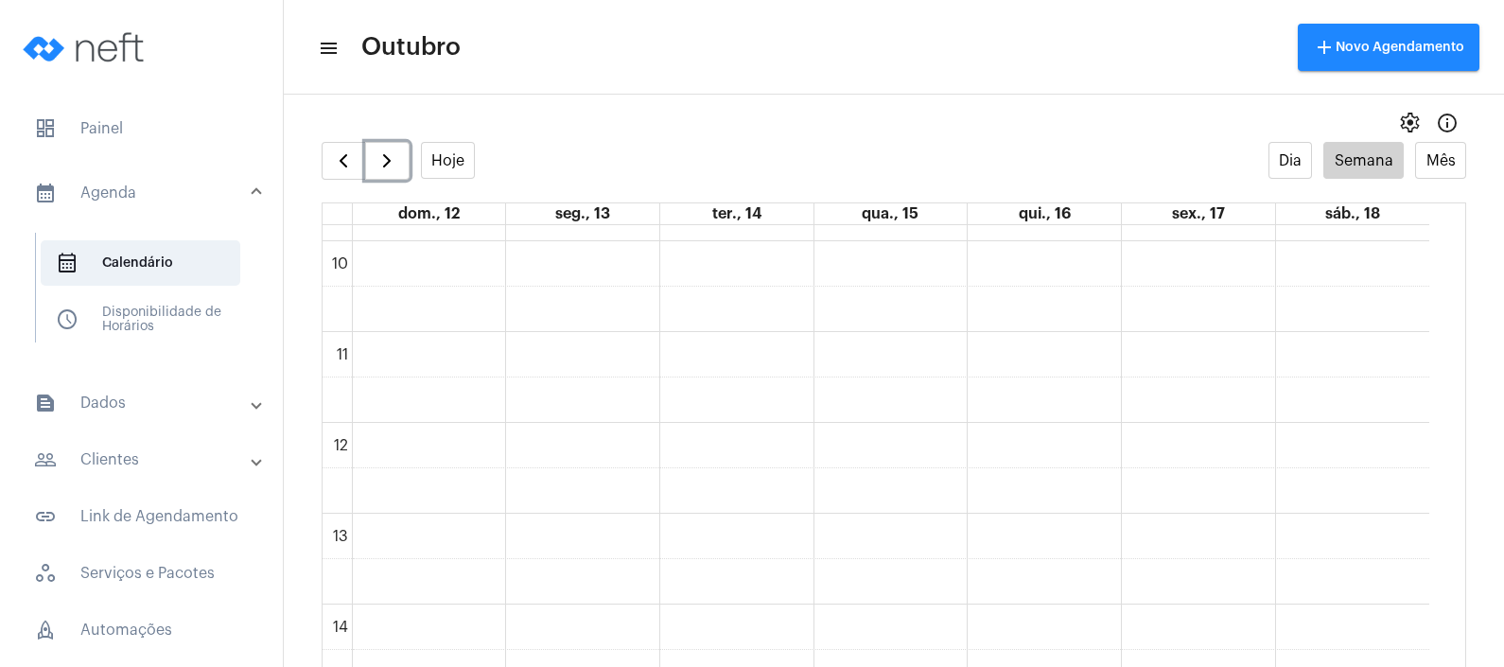
scroll to position [920, 0]
click at [393, 169] on span "button" at bounding box center [386, 160] width 23 height 23
